Goal: Task Accomplishment & Management: Manage account settings

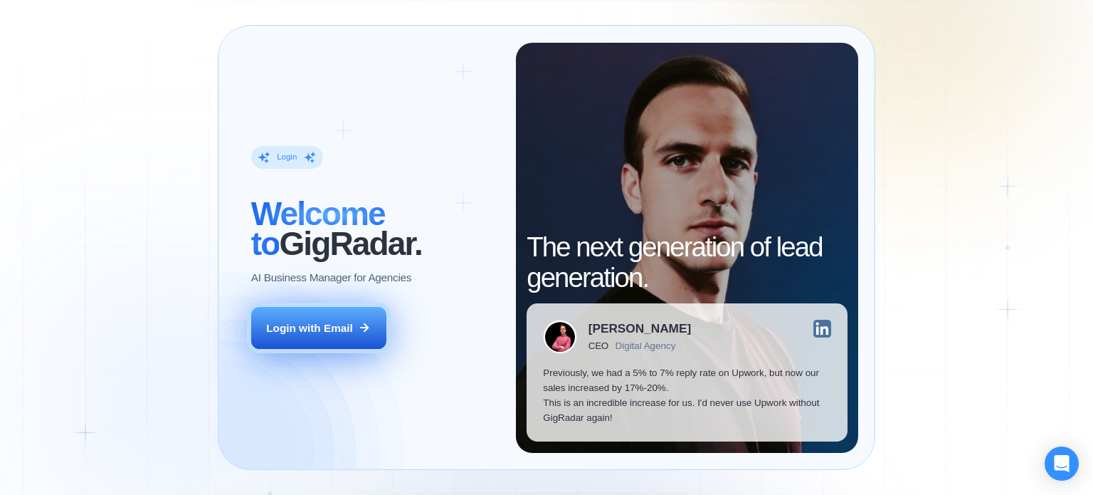
click at [321, 325] on div "Login with Email" at bounding box center [309, 327] width 87 height 15
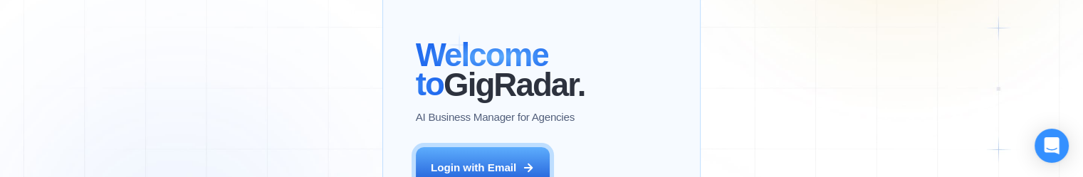
scroll to position [139, 0]
